Goal: Information Seeking & Learning: Learn about a topic

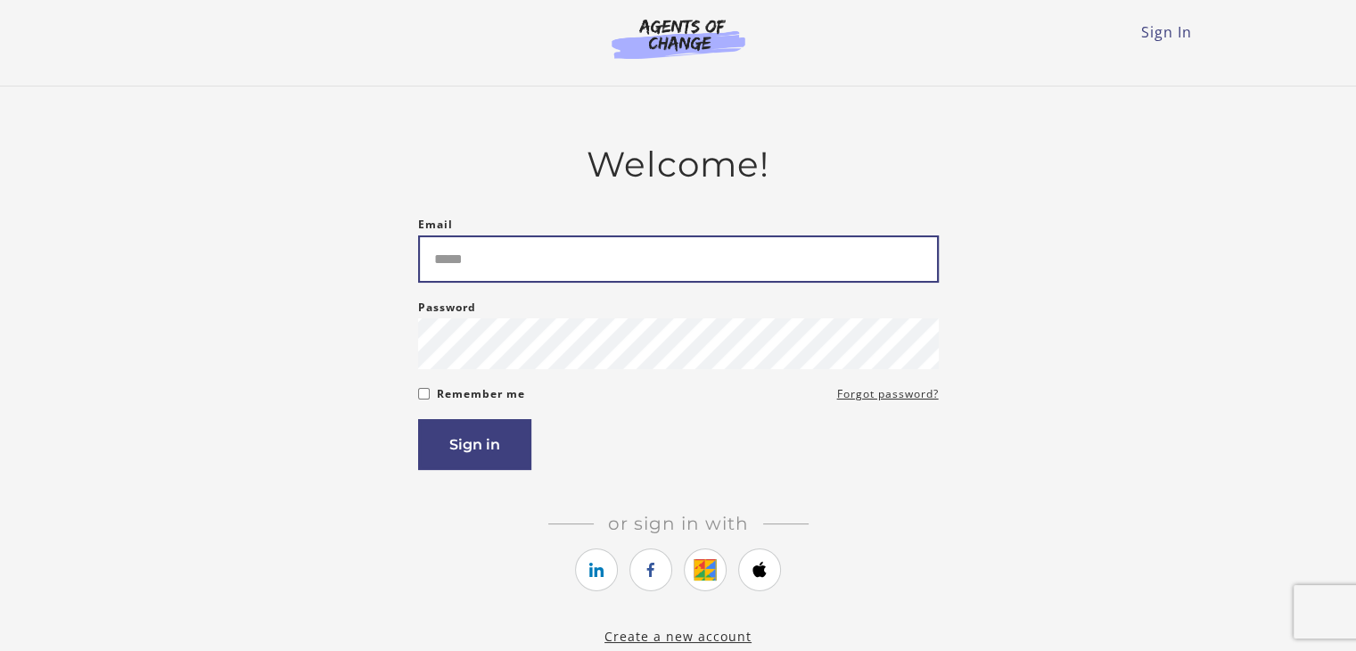
click at [461, 258] on input "Email" at bounding box center [678, 258] width 521 height 47
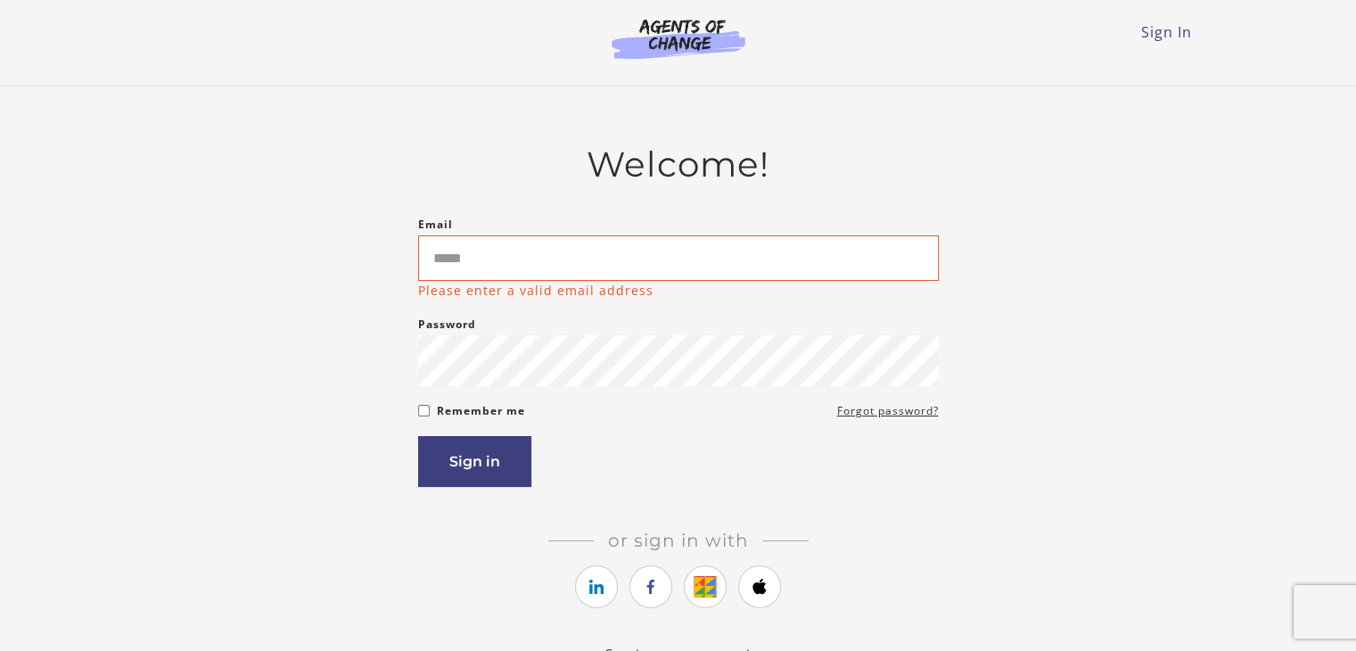
click at [1160, 47] on div "Sign In Toggle menu Menu Sign In" at bounding box center [678, 35] width 1041 height 71
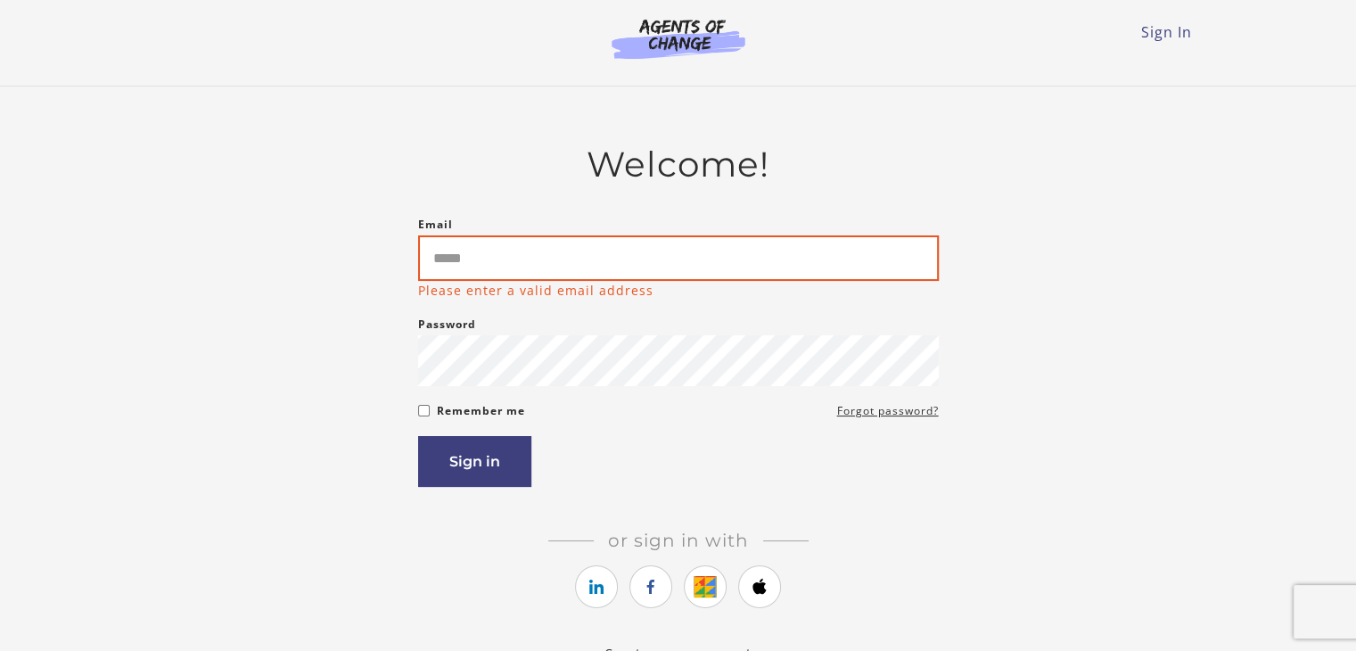
click at [507, 265] on input "Email" at bounding box center [678, 257] width 521 height 45
type input "*"
type input "**********"
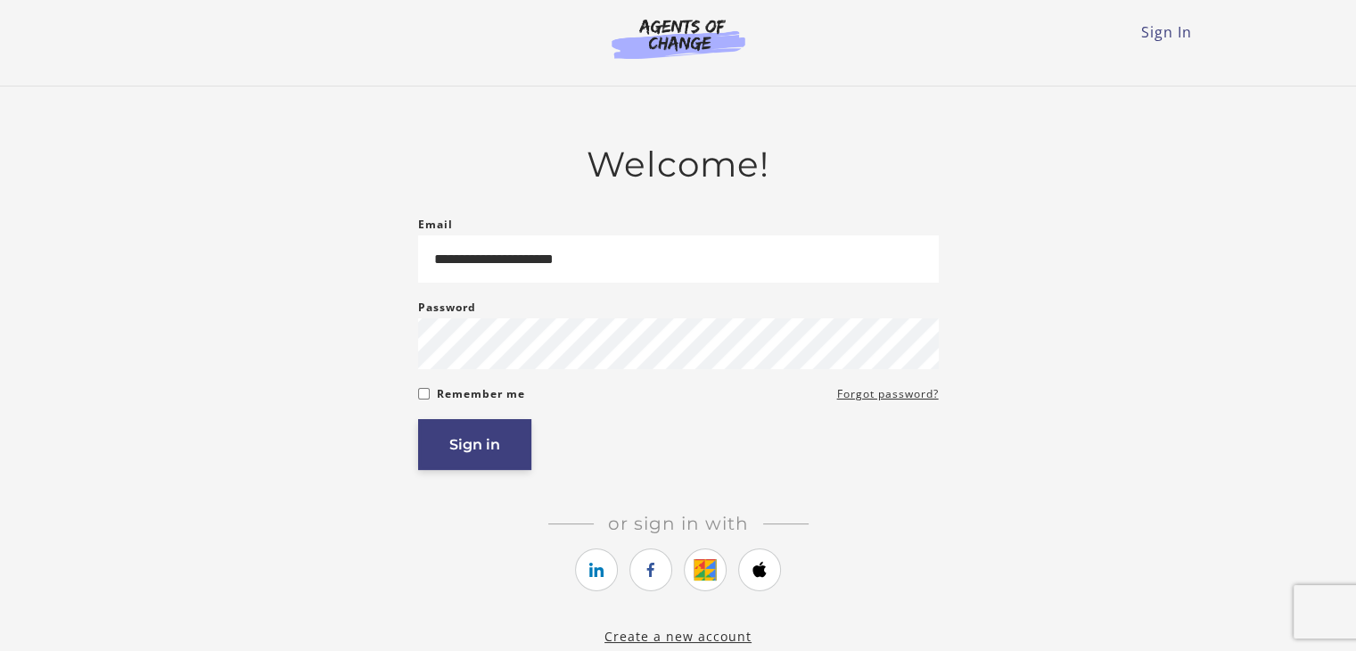
click at [475, 431] on button "Sign in" at bounding box center [474, 444] width 113 height 51
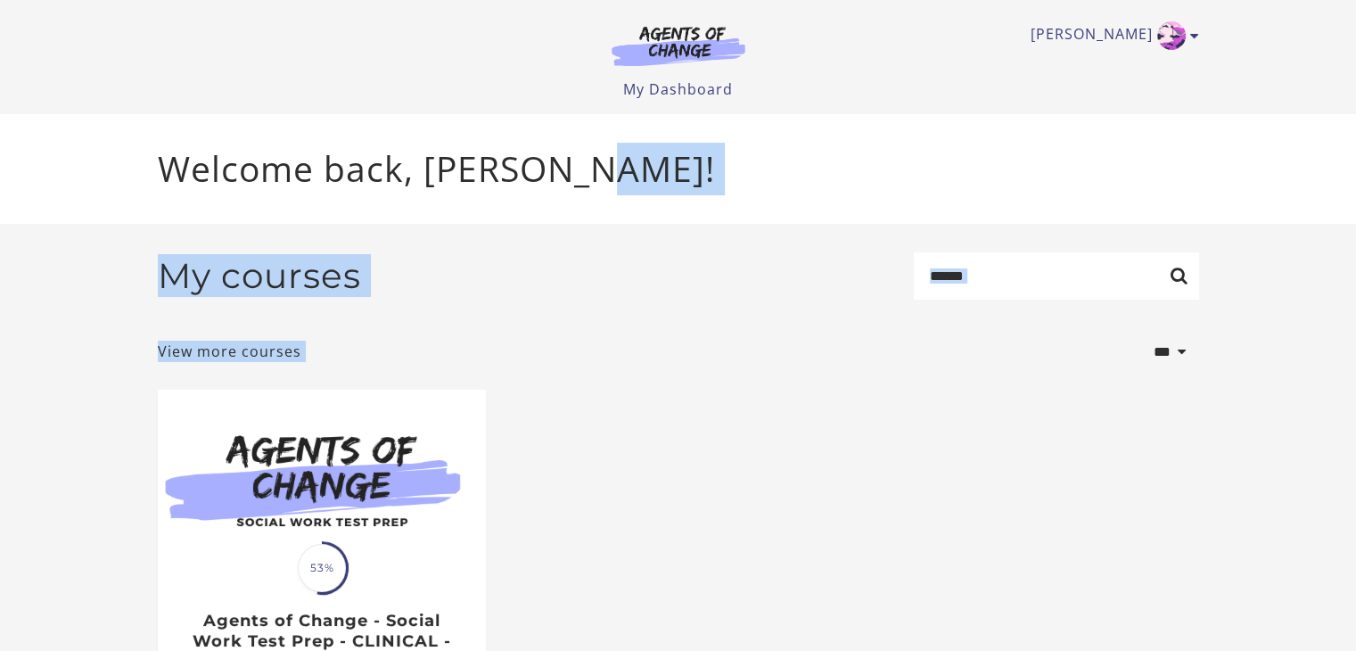
drag, startPoint x: 1355, startPoint y: 165, endPoint x: 1368, endPoint y: 339, distance: 174.3
click at [1355, 339] on html "Skip to main content Nellie C My Account Support Sign Out Toggle menu Menu My D…" at bounding box center [678, 325] width 1356 height 651
click at [694, 217] on div "Welcome back, Nellie C!" at bounding box center [679, 169] width 1070 height 110
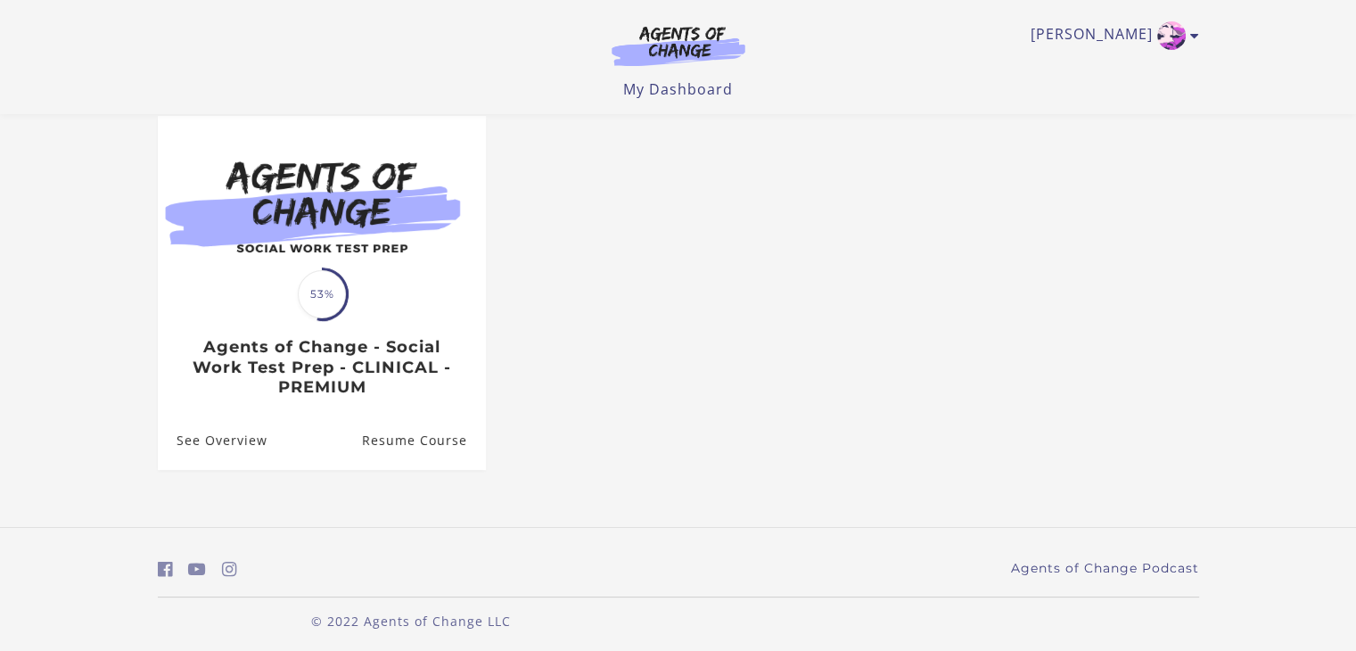
scroll to position [168, 0]
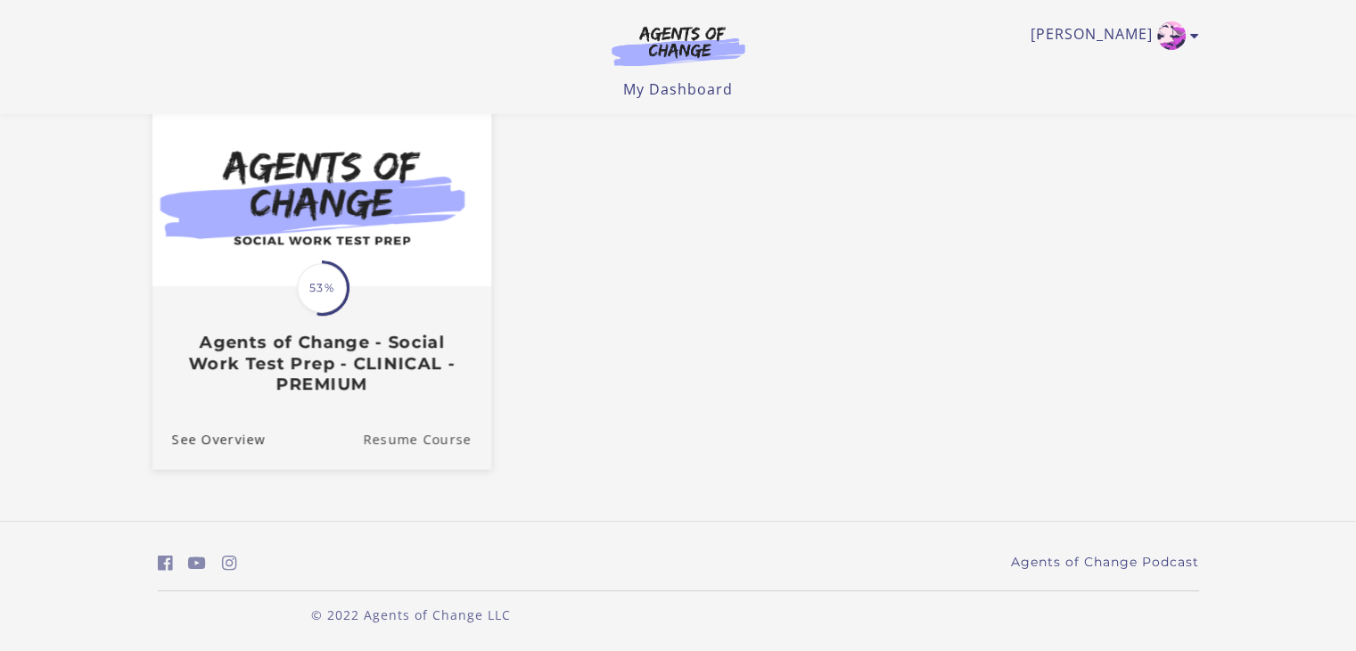
click at [415, 444] on link "Resume Course" at bounding box center [427, 439] width 128 height 60
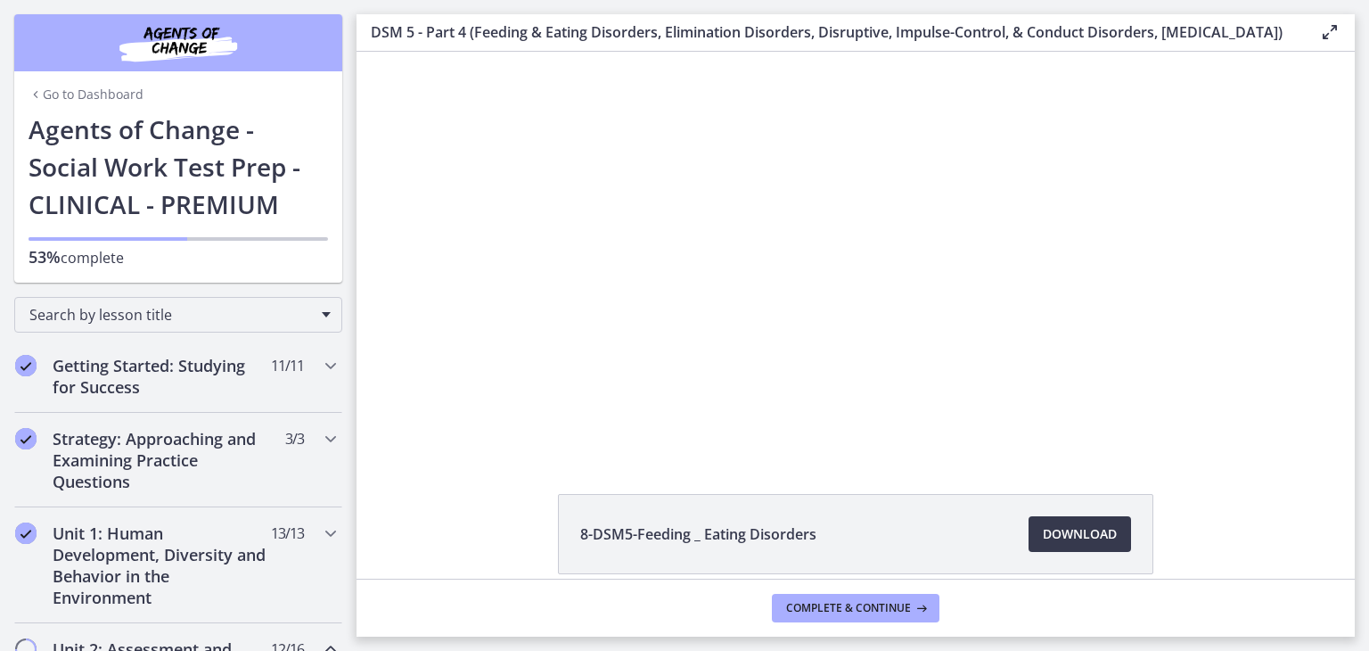
drag, startPoint x: 1366, startPoint y: 168, endPoint x: 1368, endPoint y: 279, distance: 110.6
click at [1368, 279] on main "DSM 5 - Part 4 (Feeding & Eating Disorders, Elimination Disorders, Disruptive, …" at bounding box center [863, 325] width 1013 height 651
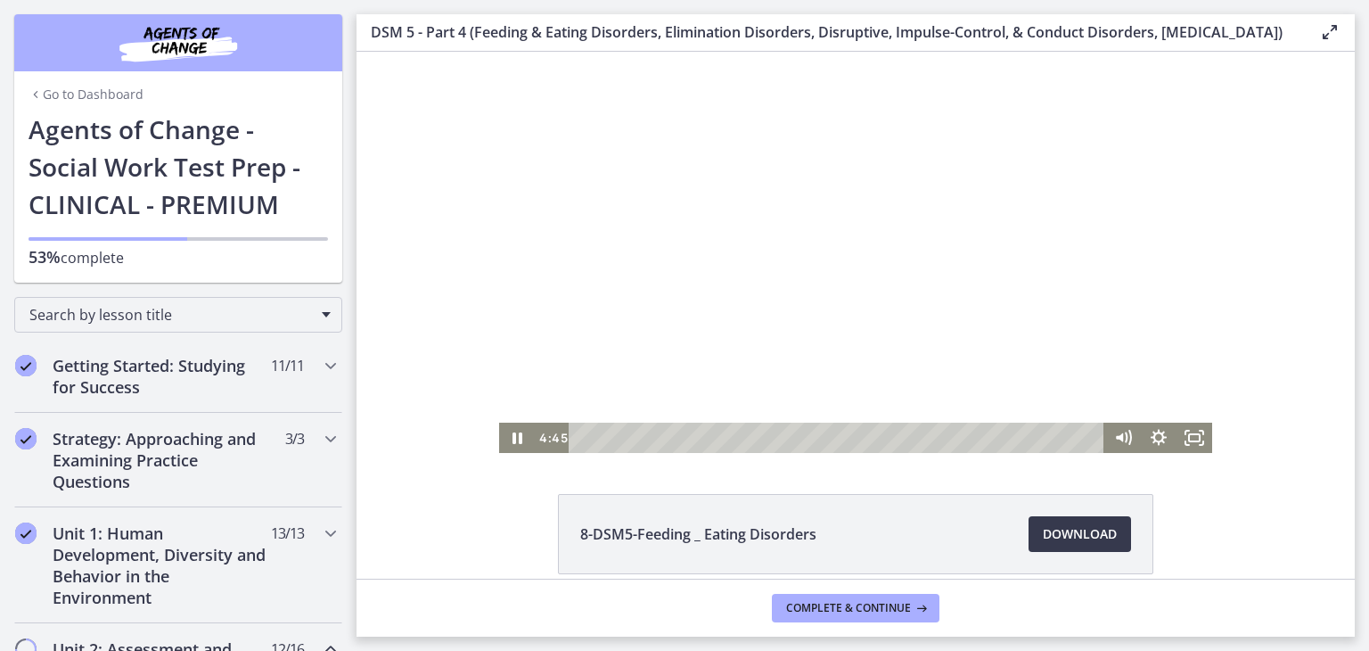
click at [841, 257] on div at bounding box center [855, 252] width 713 height 401
click at [656, 288] on div at bounding box center [855, 252] width 713 height 401
click at [662, 438] on div "Playbar" at bounding box center [667, 437] width 10 height 10
click at [1187, 439] on icon "Fullscreen" at bounding box center [1194, 438] width 43 height 37
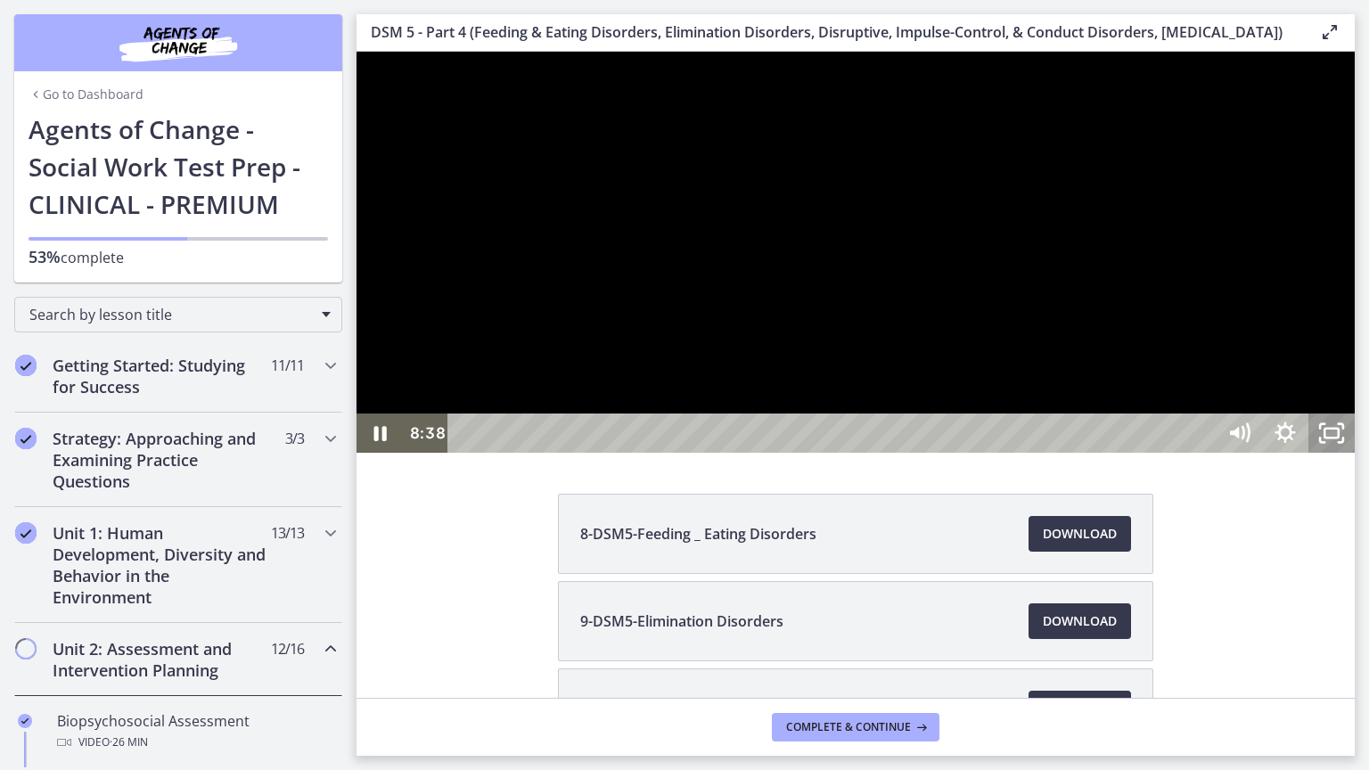
click at [1339, 438] on rect "Unfullscreen" at bounding box center [1332, 433] width 14 height 9
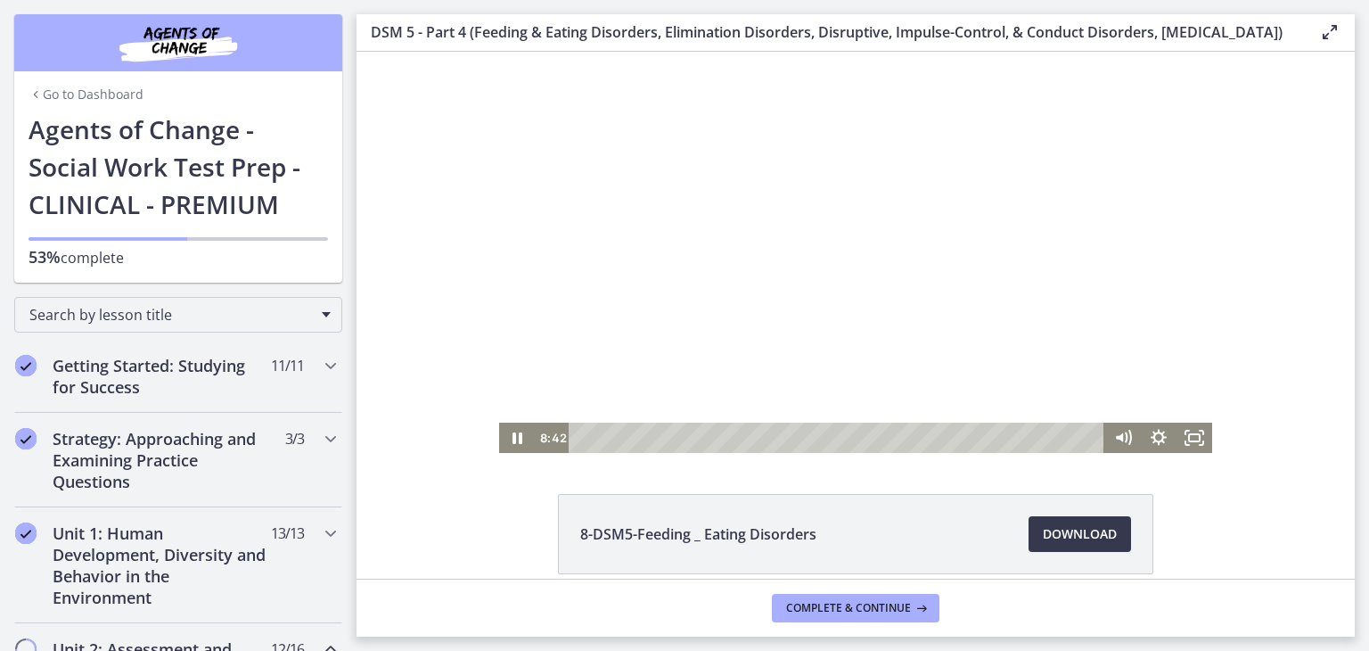
click at [744, 238] on div at bounding box center [855, 252] width 713 height 401
